Goal: Use online tool/utility: Utilize a website feature to perform a specific function

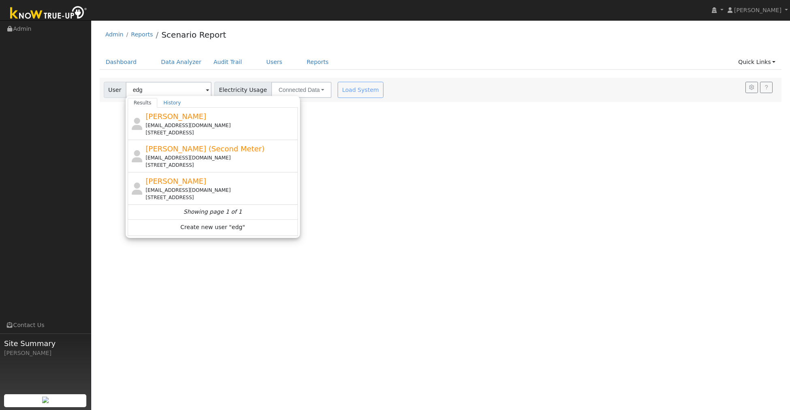
click at [180, 124] on div "[EMAIL_ADDRESS][DOMAIN_NAME]" at bounding box center [220, 125] width 150 height 7
type input "[PERSON_NAME]"
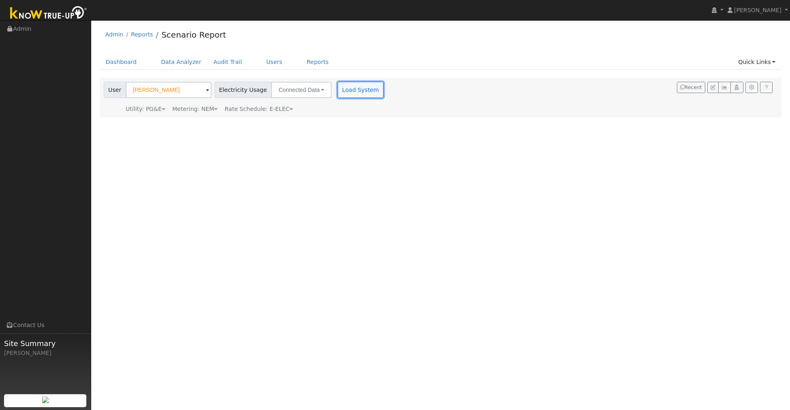
click at [349, 90] on button "Load System" at bounding box center [361, 90] width 46 height 16
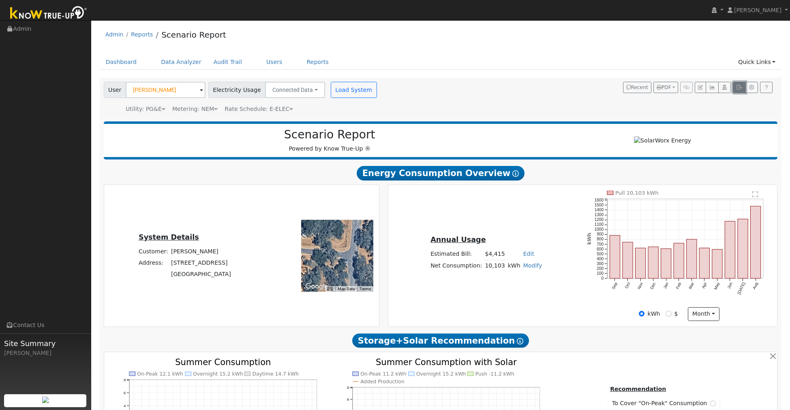
click at [741, 88] on icon "button" at bounding box center [739, 87] width 6 height 5
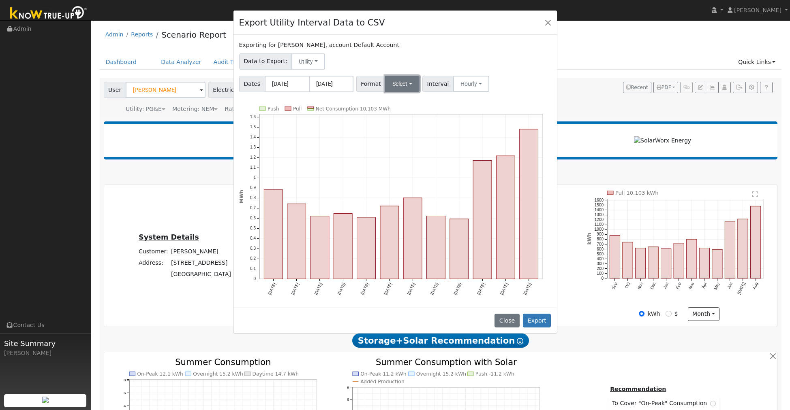
click at [397, 85] on button "Select" at bounding box center [402, 84] width 34 height 16
click at [403, 103] on link "Generic" at bounding box center [413, 101] width 58 height 11
click at [541, 321] on button "Export" at bounding box center [537, 321] width 28 height 14
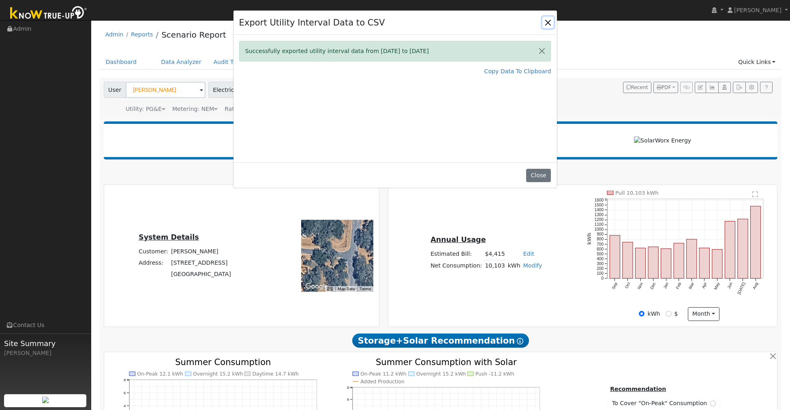
drag, startPoint x: 549, startPoint y: 21, endPoint x: 544, endPoint y: 21, distance: 4.9
click at [549, 21] on button "Close" at bounding box center [547, 22] width 11 height 11
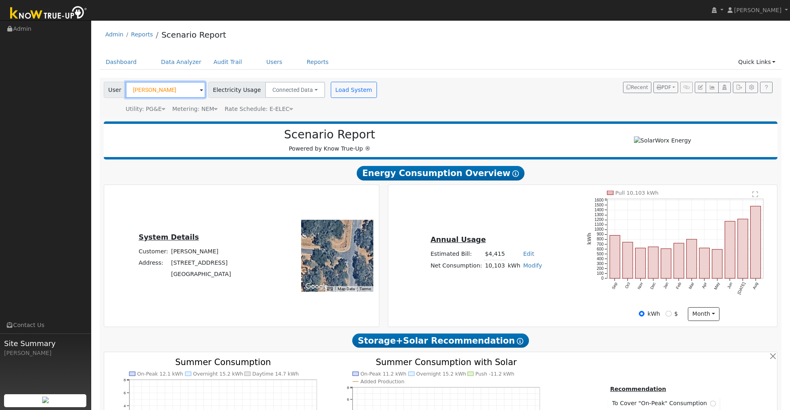
click at [187, 91] on input "[PERSON_NAME]" at bounding box center [166, 90] width 80 height 16
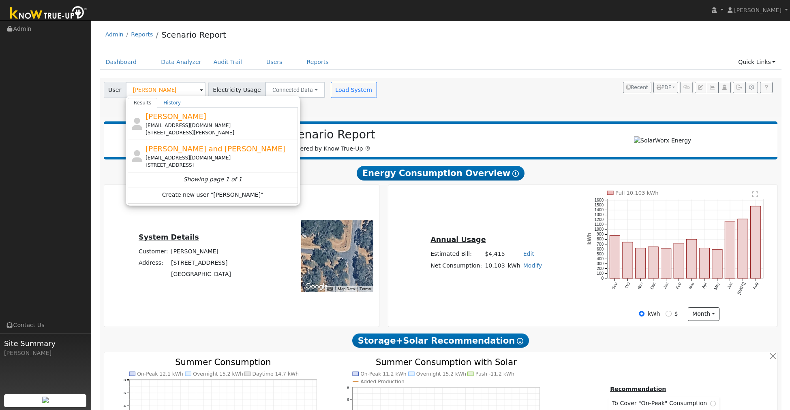
click at [166, 122] on div "[PERSON_NAME] [EMAIL_ADDRESS][DOMAIN_NAME] [STREET_ADDRESS][PERSON_NAME]" at bounding box center [220, 124] width 150 height 26
type input "[PERSON_NAME]"
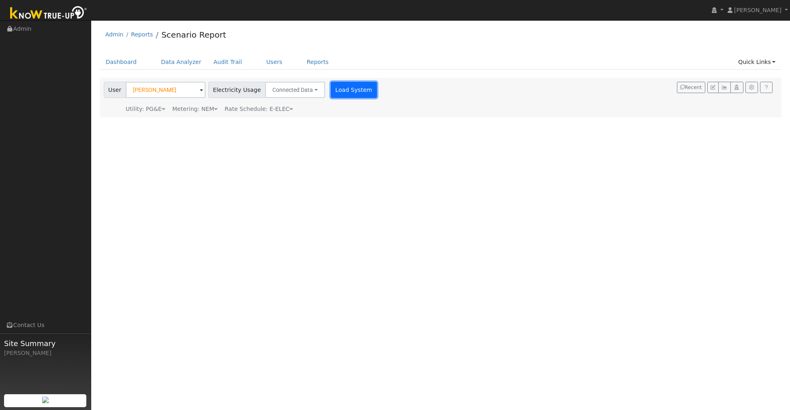
click at [339, 90] on button "Load System" at bounding box center [354, 90] width 46 height 16
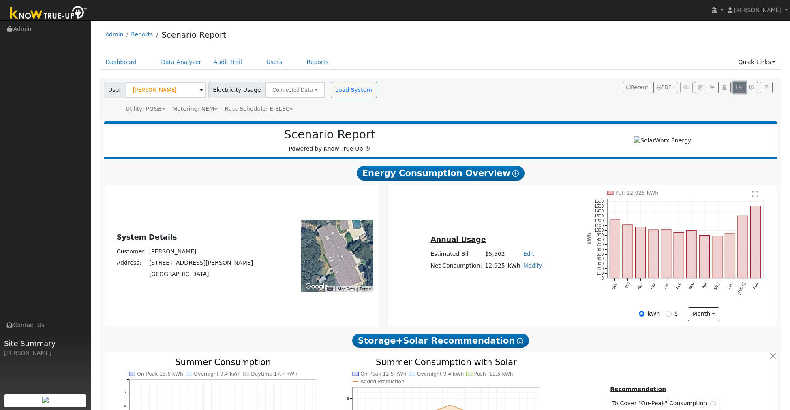
click at [740, 90] on button "button" at bounding box center [739, 87] width 13 height 11
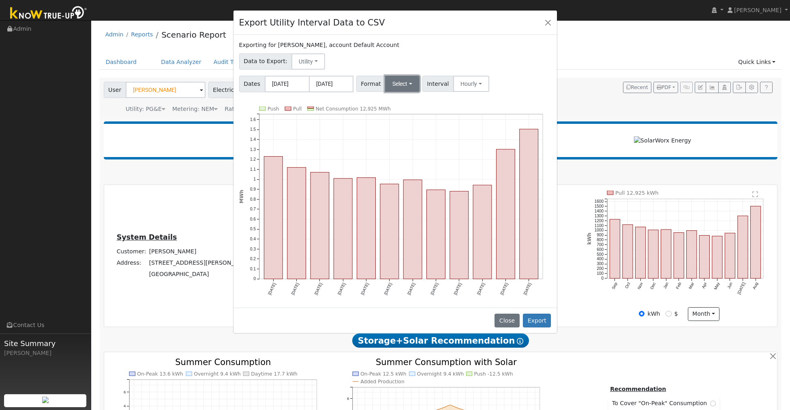
click at [393, 81] on button "Select" at bounding box center [402, 84] width 34 height 16
click at [397, 102] on link "Generic" at bounding box center [413, 101] width 58 height 11
click at [545, 320] on button "Export" at bounding box center [537, 321] width 28 height 14
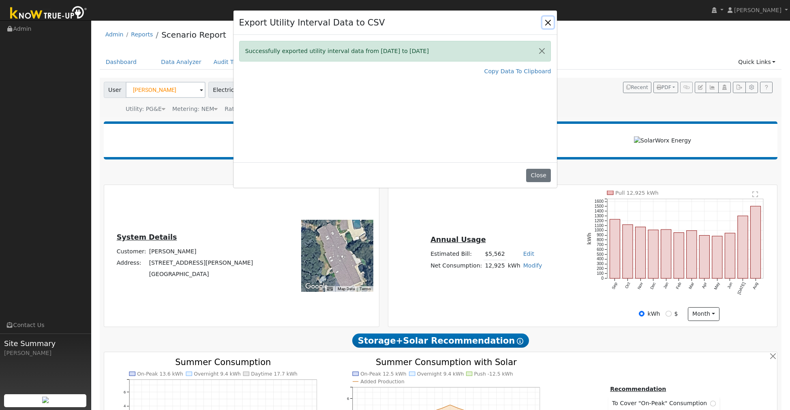
click at [545, 21] on button "Close" at bounding box center [547, 22] width 11 height 11
